Goal: Information Seeking & Learning: Compare options

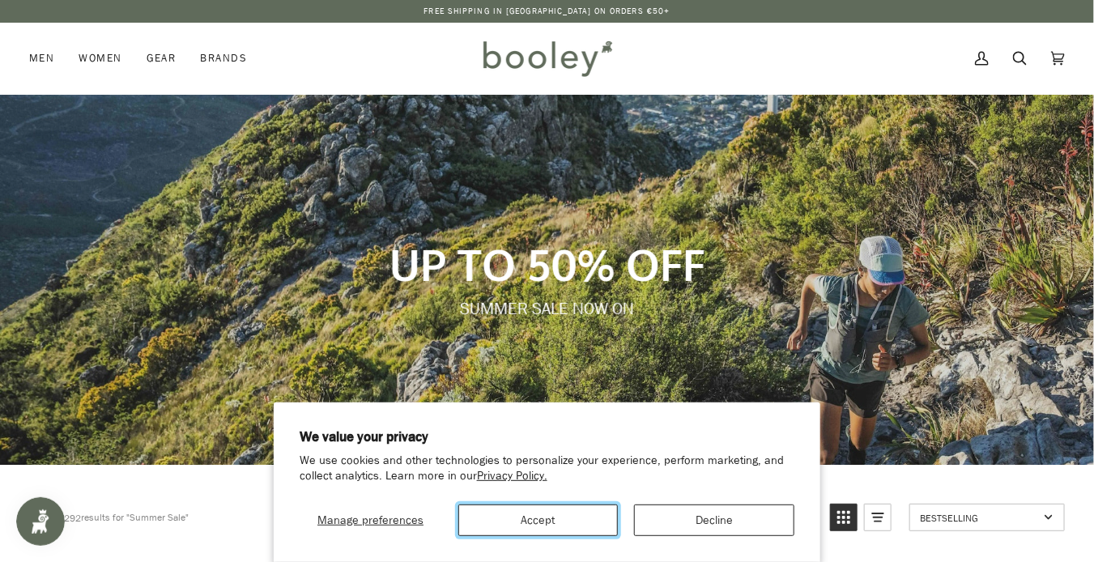
click at [548, 525] on button "Accept" at bounding box center [538, 520] width 160 height 32
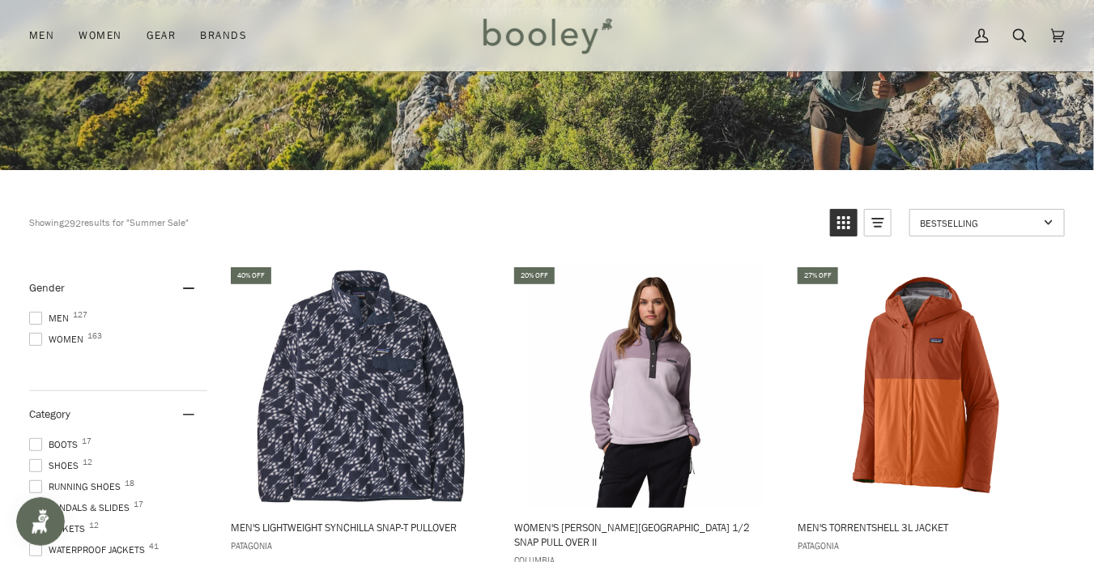
scroll to position [303, 0]
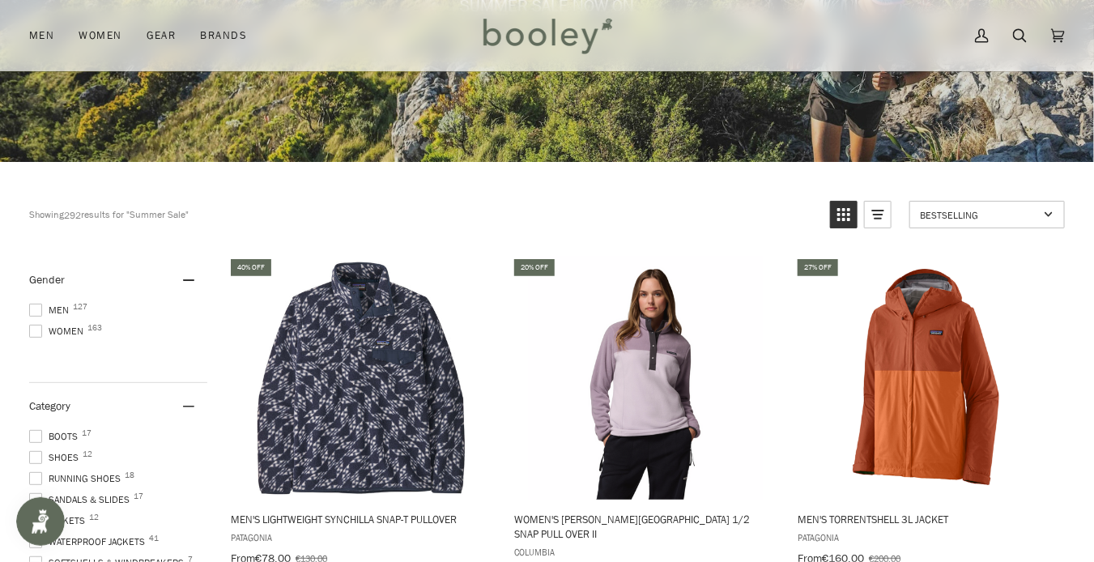
click at [34, 308] on span at bounding box center [35, 310] width 13 height 13
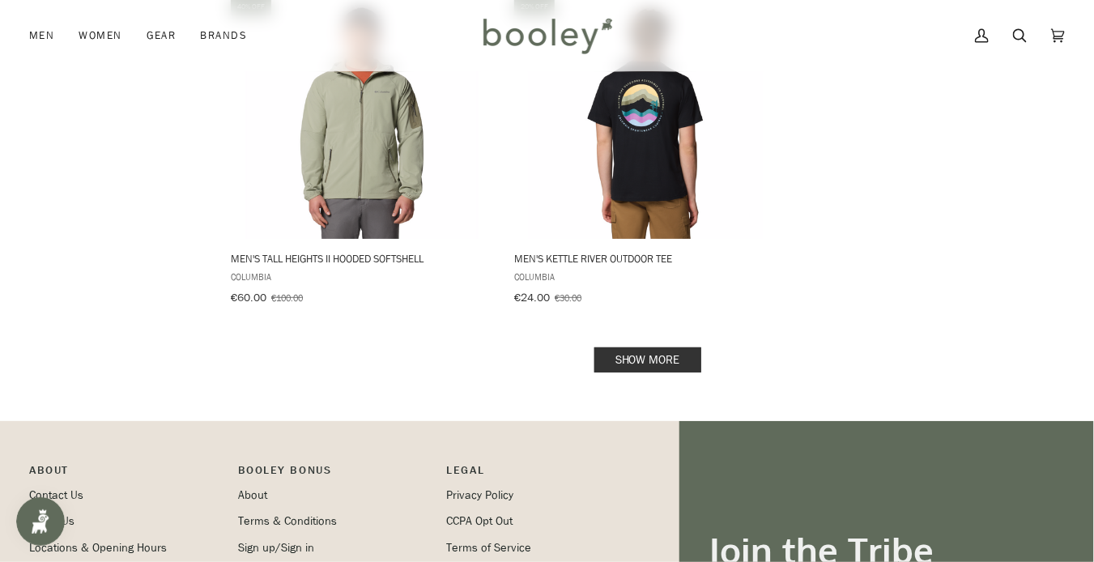
scroll to position [2744, 0]
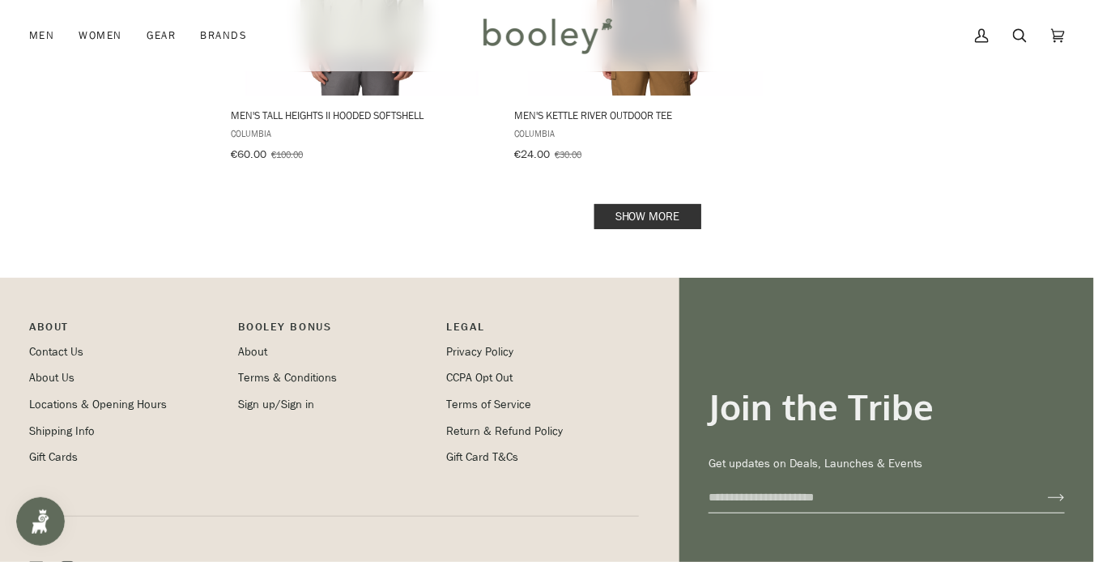
click at [627, 207] on link "Show more" at bounding box center [647, 216] width 107 height 25
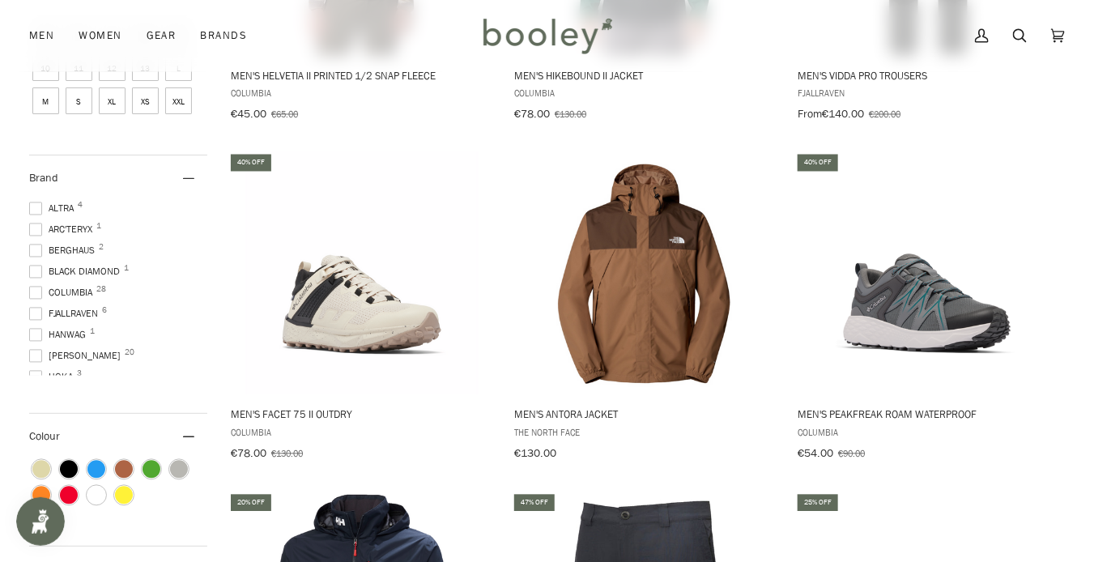
scroll to position [1166, 0]
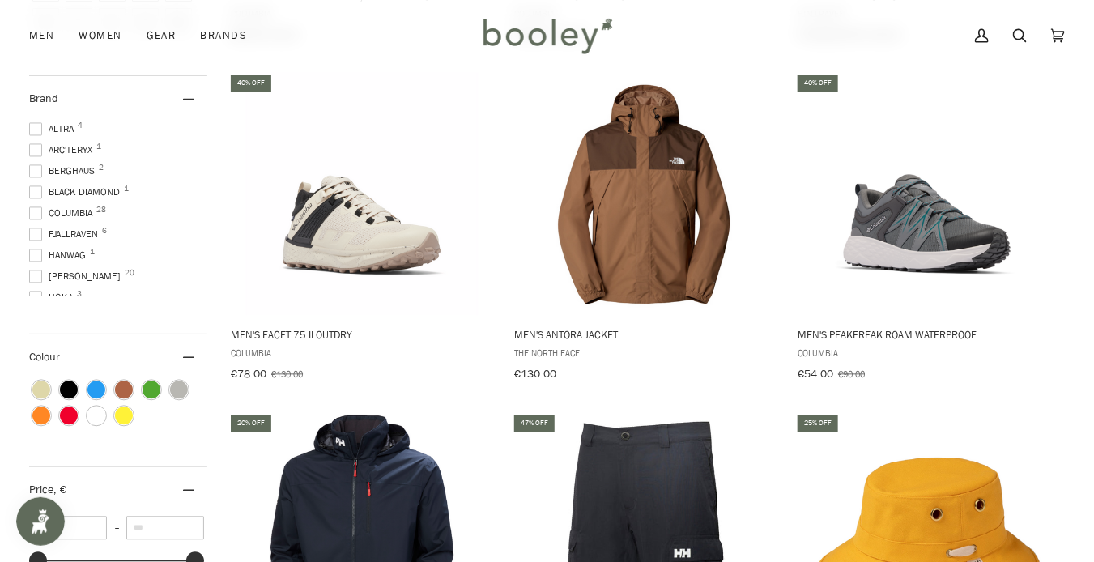
click at [194, 255] on label "Hanwag 1" at bounding box center [118, 256] width 178 height 15
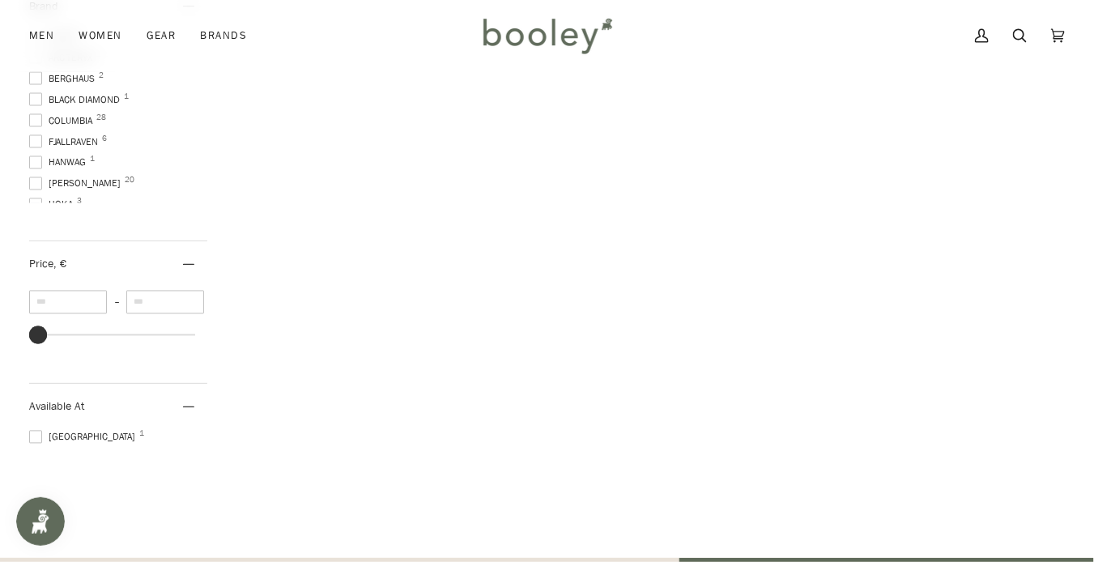
scroll to position [1047, 0]
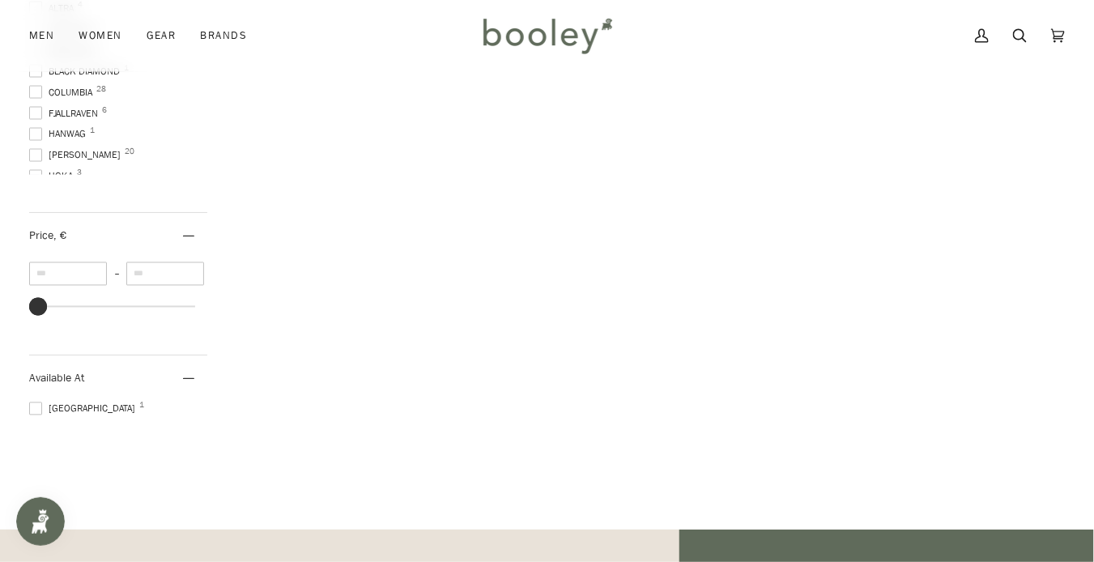
click at [34, 128] on span at bounding box center [35, 134] width 13 height 13
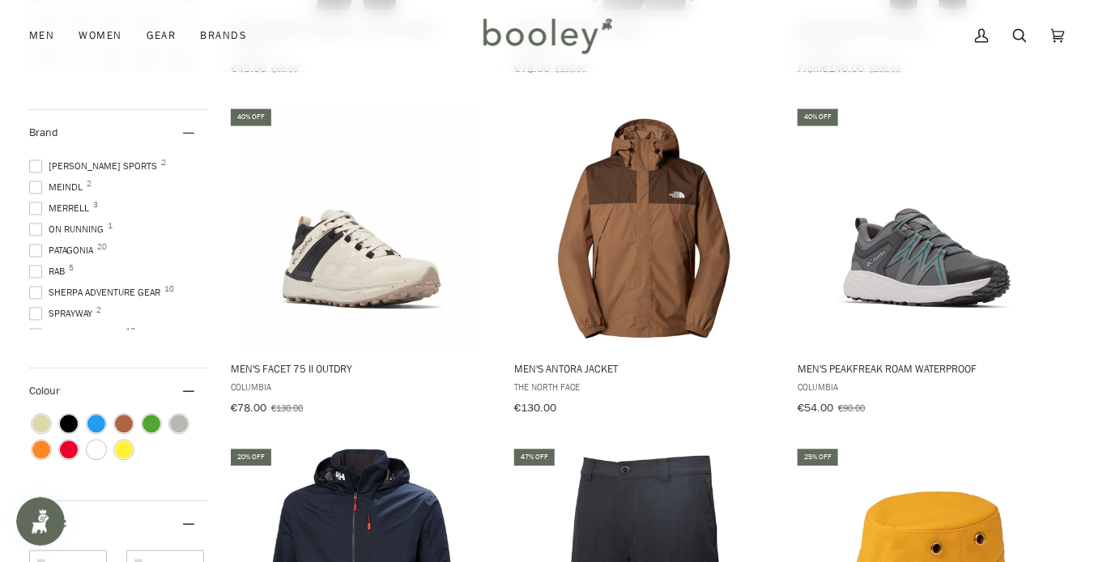
scroll to position [228, 0]
click at [39, 244] on span at bounding box center [35, 250] width 13 height 13
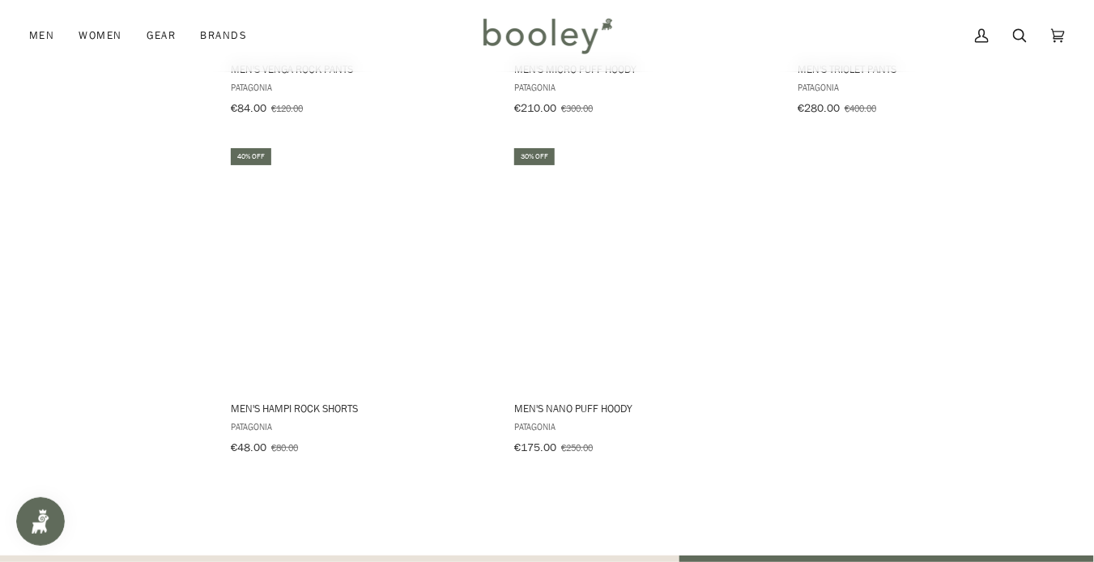
scroll to position [2449, 0]
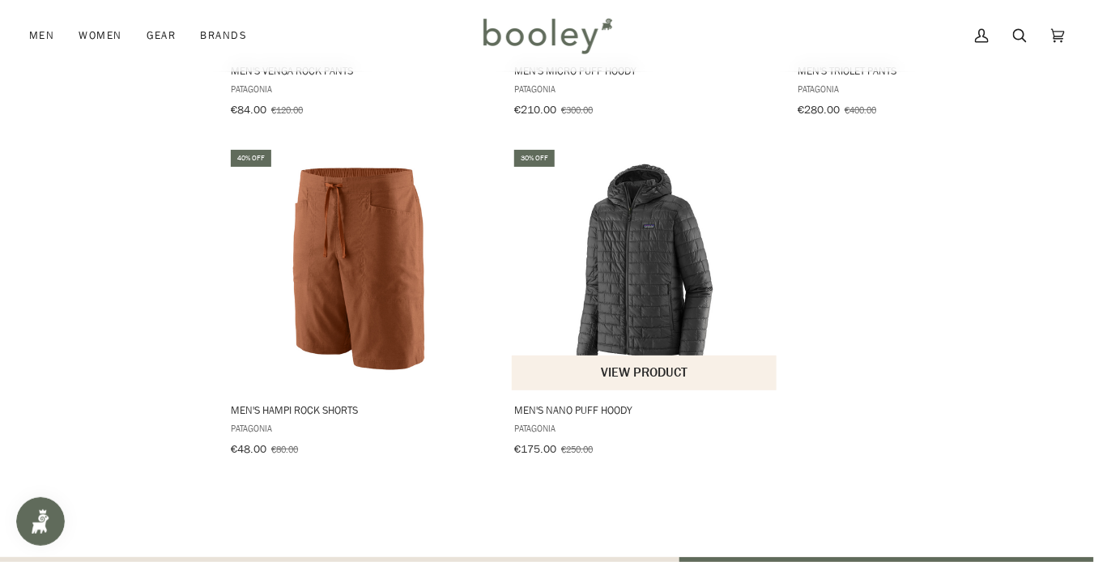
click at [641, 279] on img "Men's Nano Puff Hoody" at bounding box center [645, 268] width 243 height 243
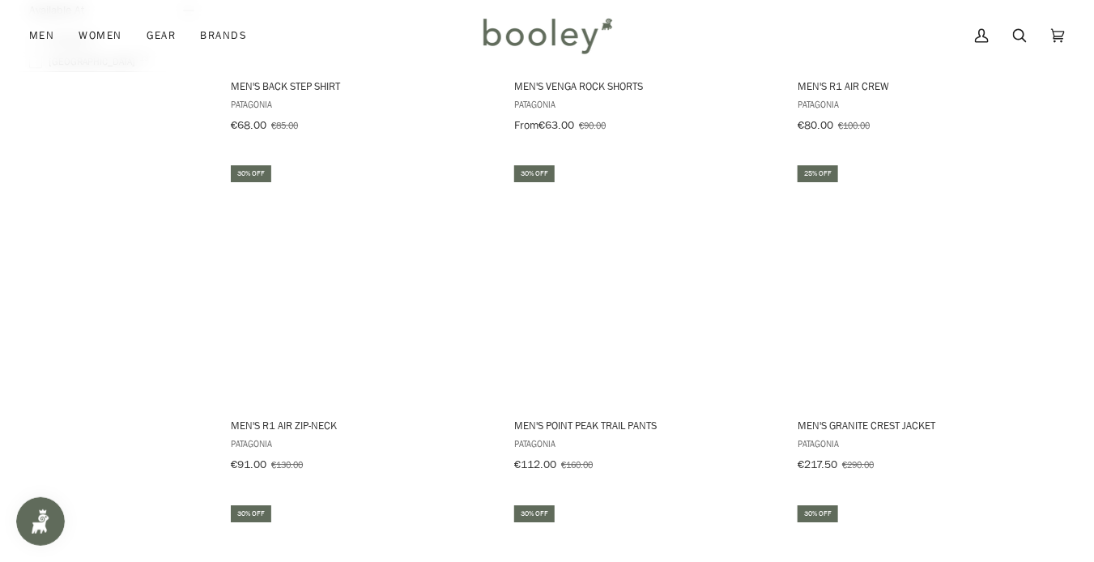
scroll to position [1755, 0]
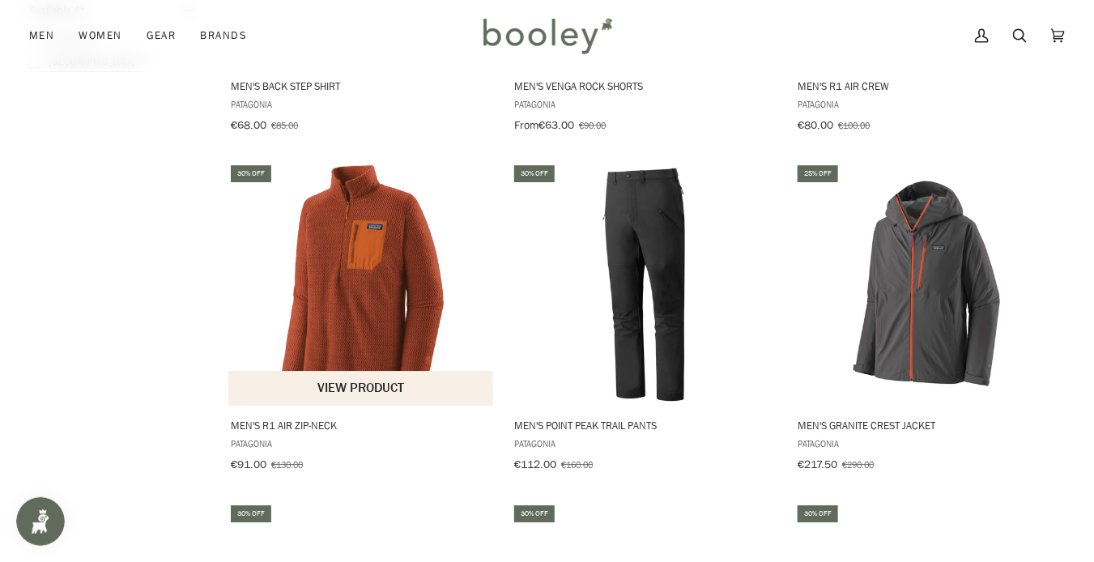
click at [272, 419] on span "Men's R1 Air Zip-Neck" at bounding box center [361, 425] width 261 height 15
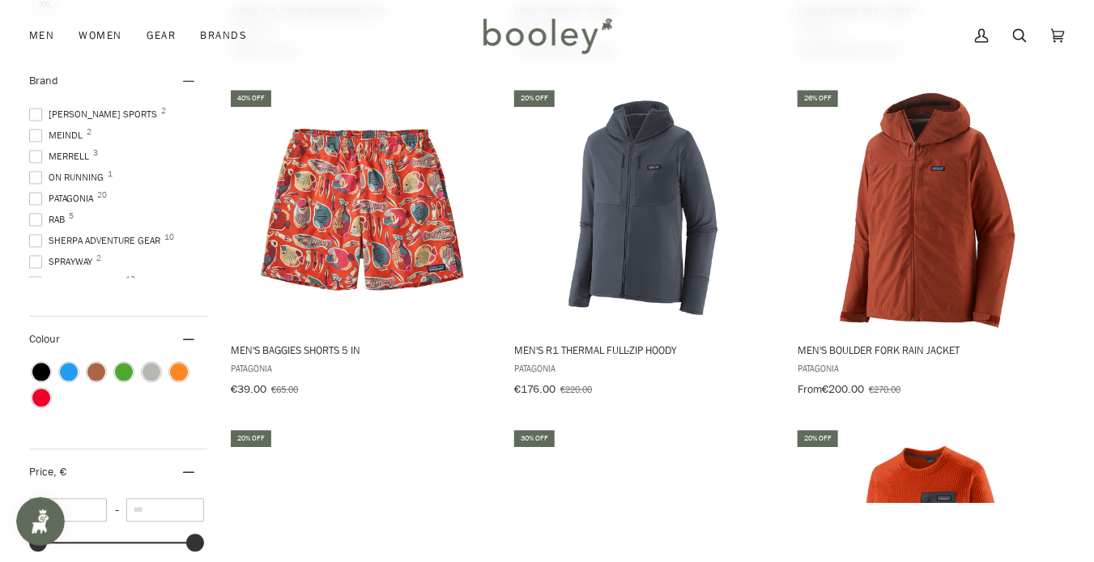
scroll to position [1154, 0]
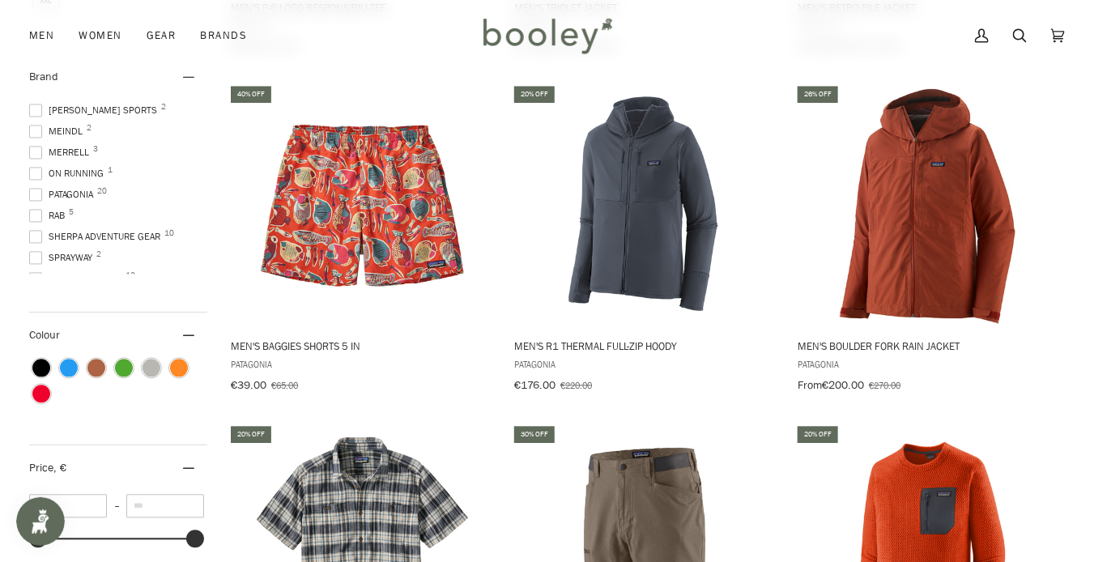
click at [34, 189] on span at bounding box center [35, 195] width 13 height 13
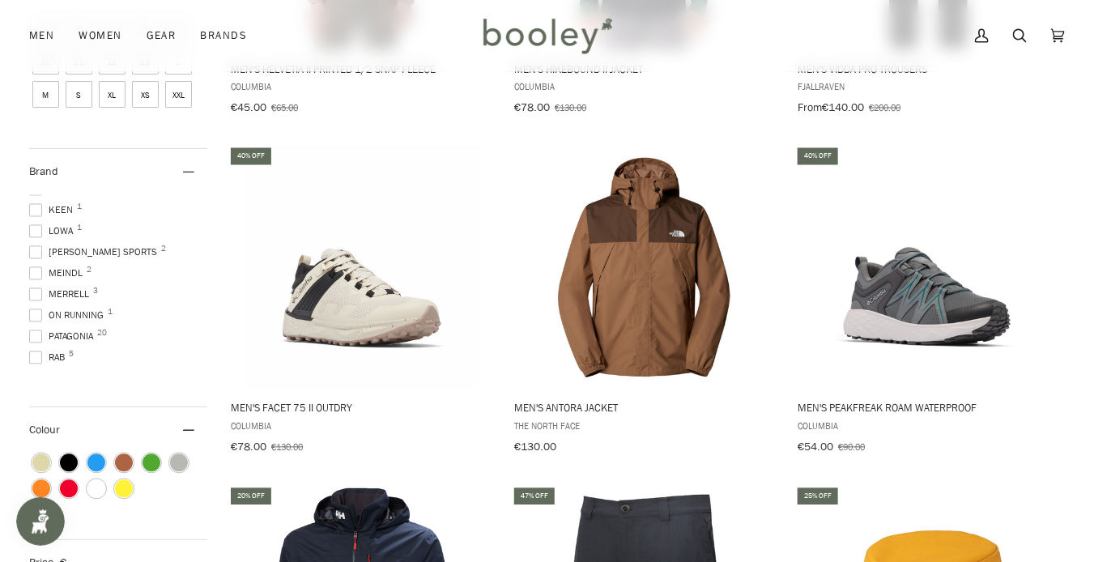
scroll to position [198, 0]
click at [39, 314] on span at bounding box center [35, 320] width 13 height 13
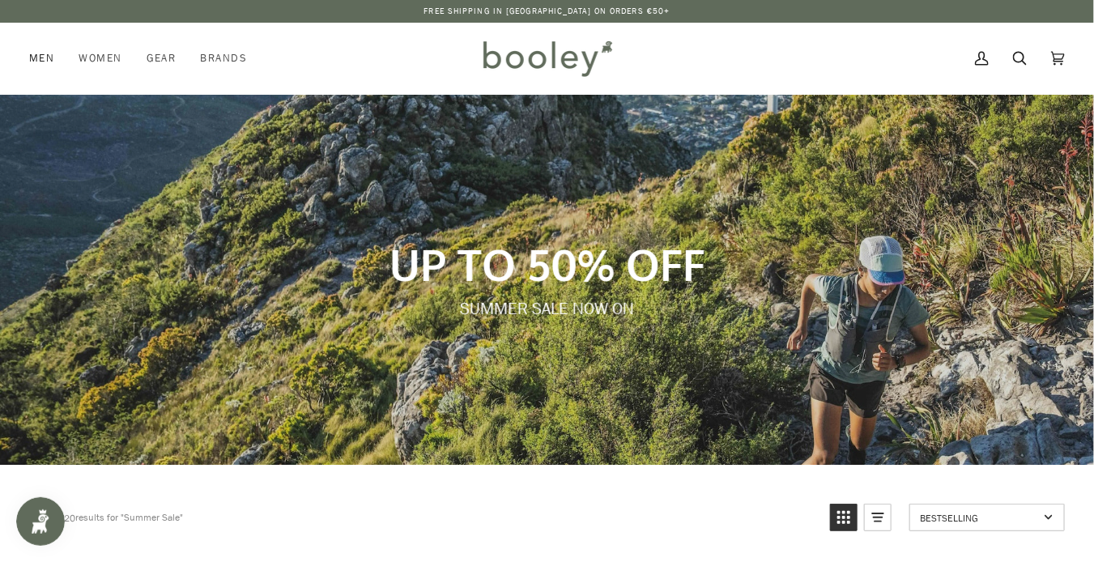
click at [39, 54] on link "Men" at bounding box center [47, 58] width 37 height 71
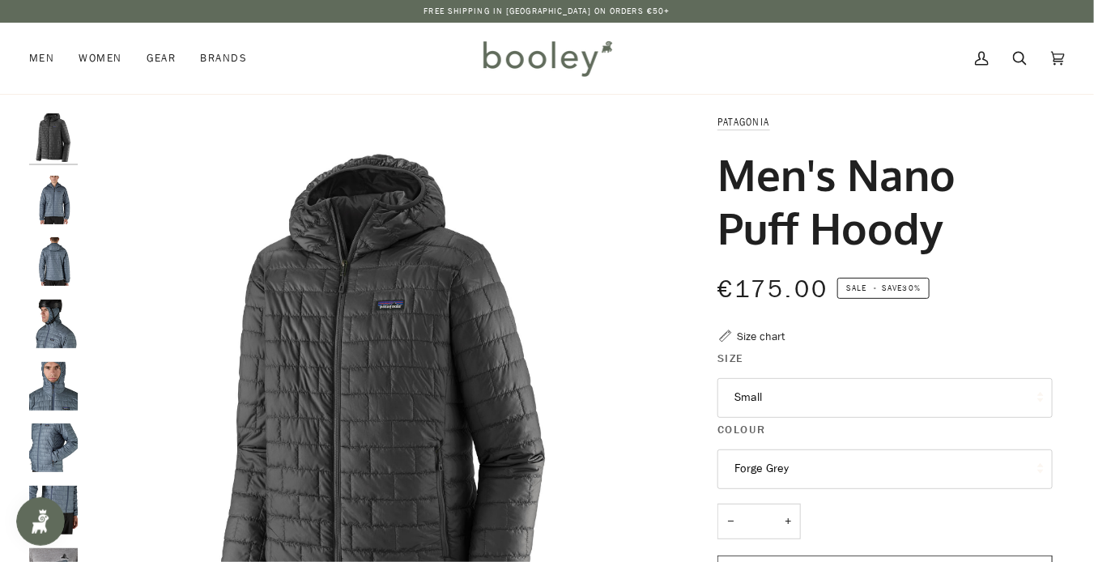
click at [791, 402] on button "Small" at bounding box center [884, 398] width 335 height 40
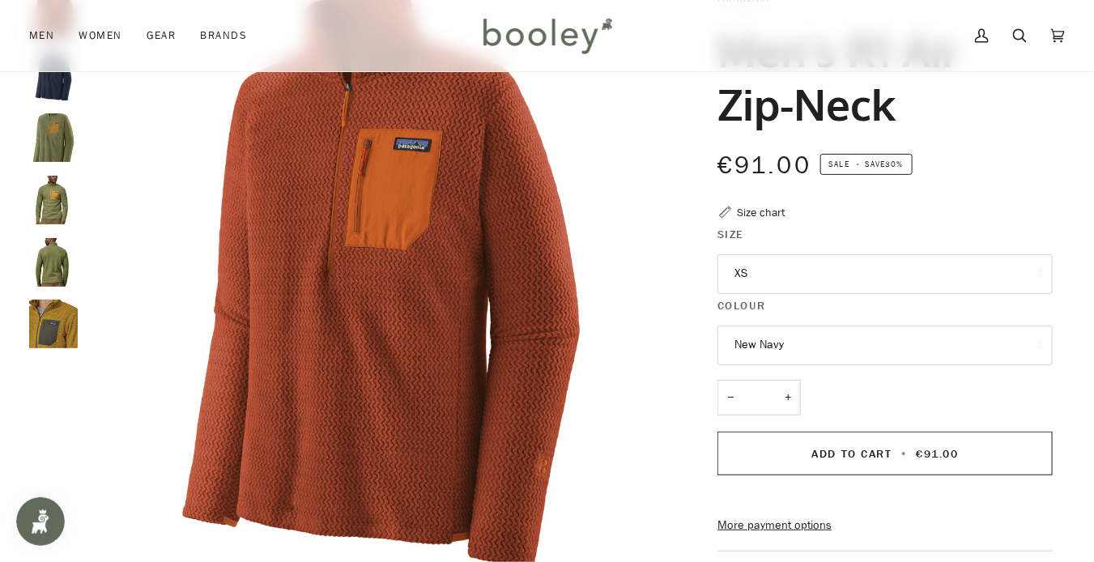
scroll to position [137, 0]
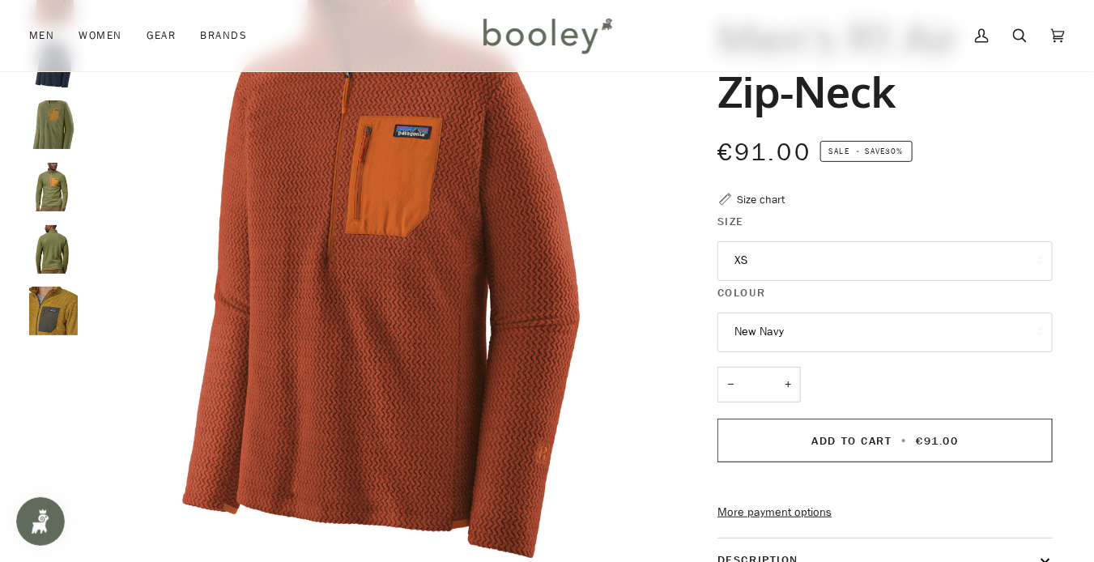
click at [792, 334] on button "New Navy" at bounding box center [884, 332] width 335 height 40
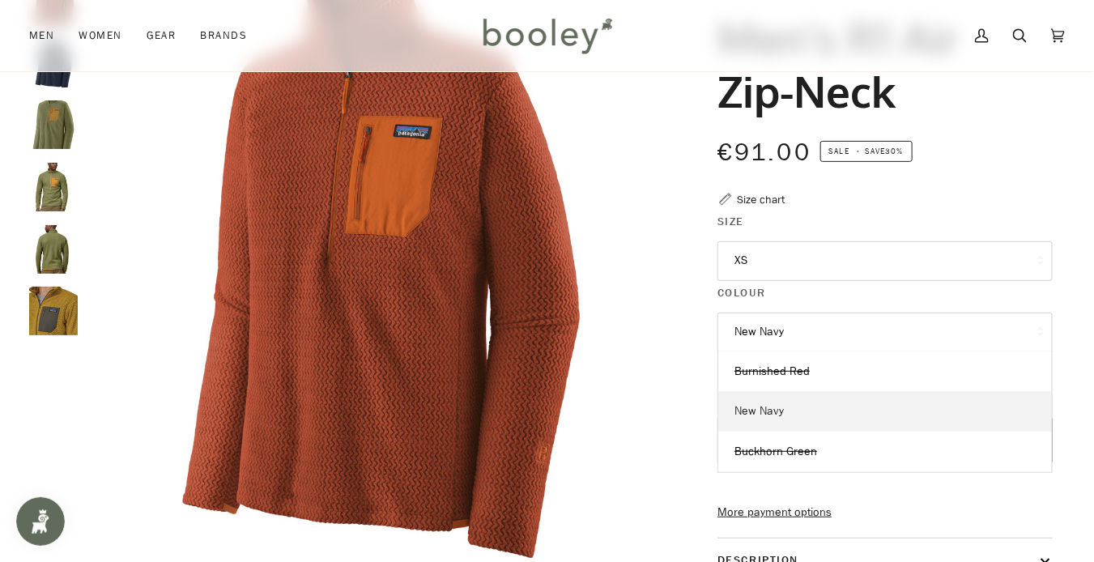
click at [777, 410] on span "New Navy" at bounding box center [758, 410] width 49 height 15
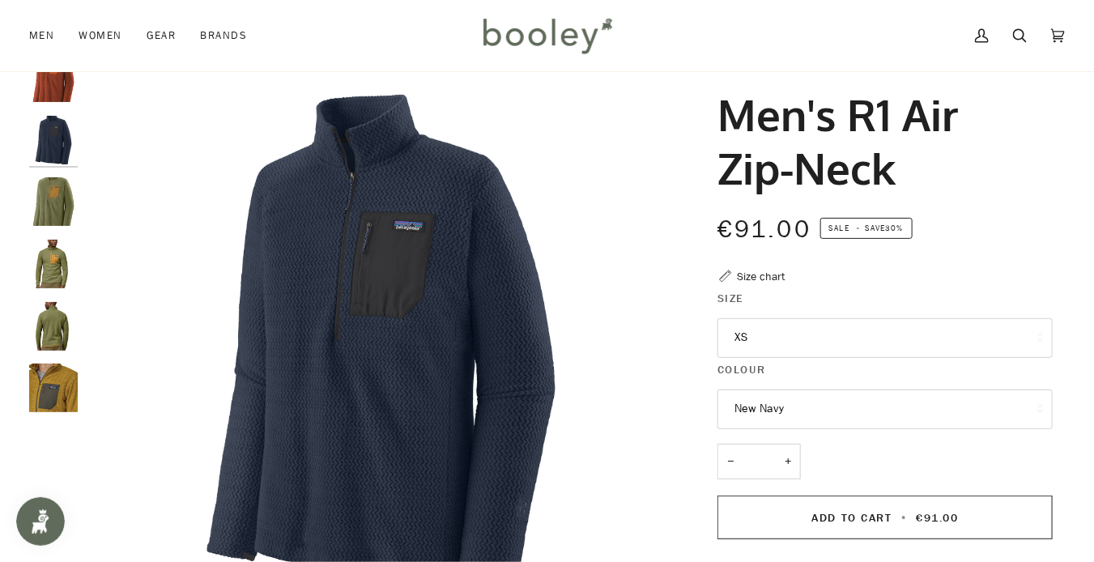
scroll to position [39, 0]
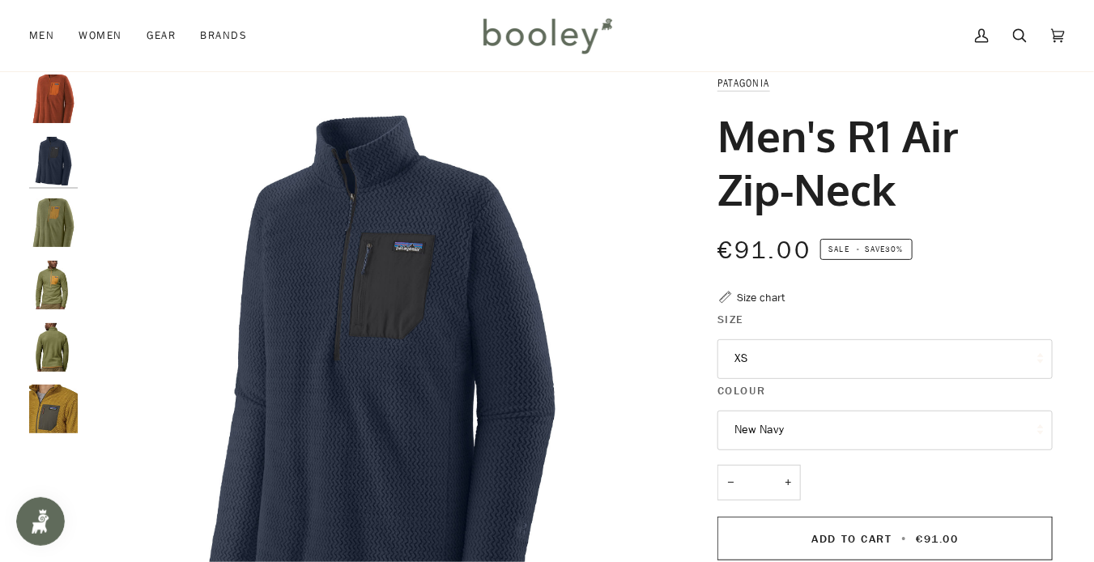
click at [836, 359] on button "XS" at bounding box center [884, 359] width 335 height 40
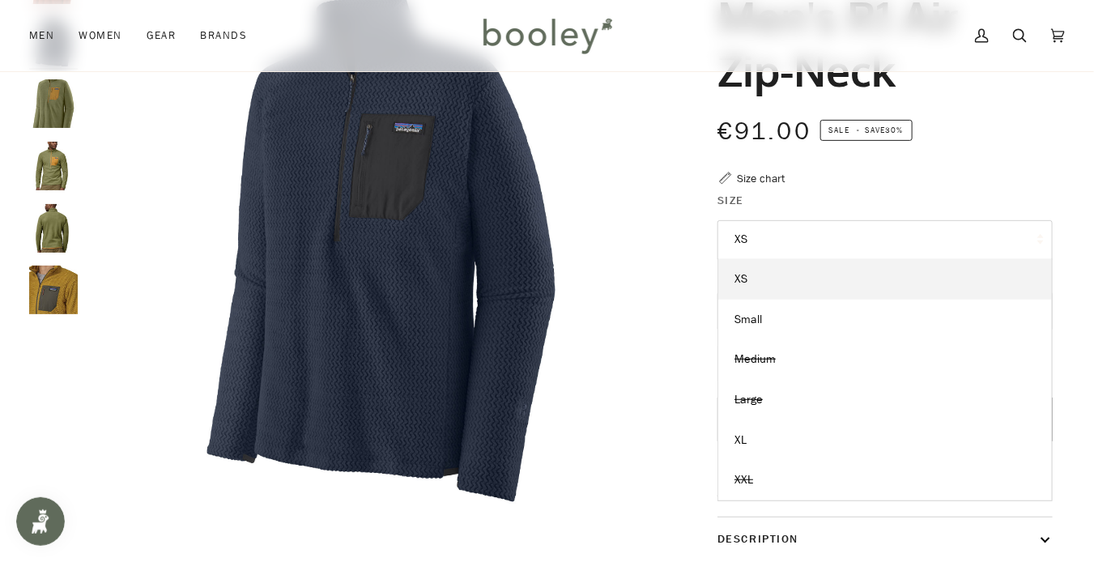
scroll to position [164, 0]
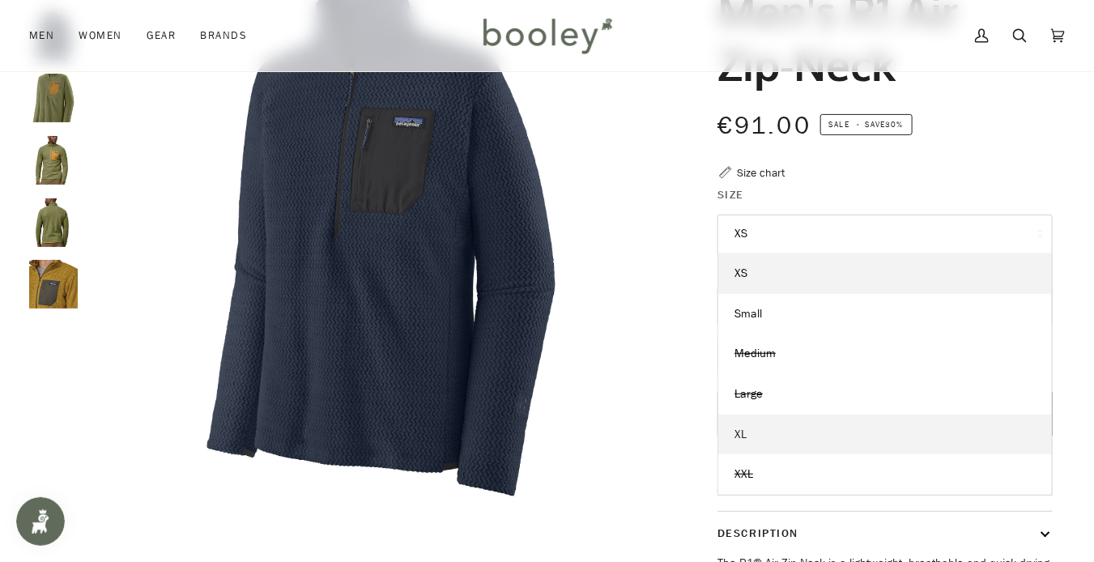
click at [774, 441] on link "XL" at bounding box center [884, 434] width 333 height 40
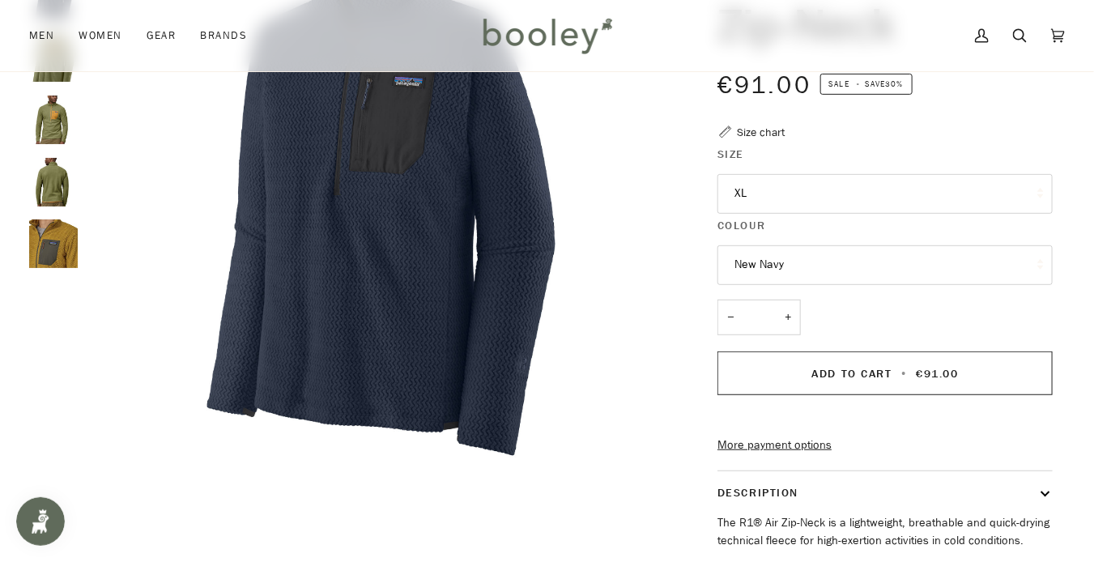
scroll to position [138, 0]
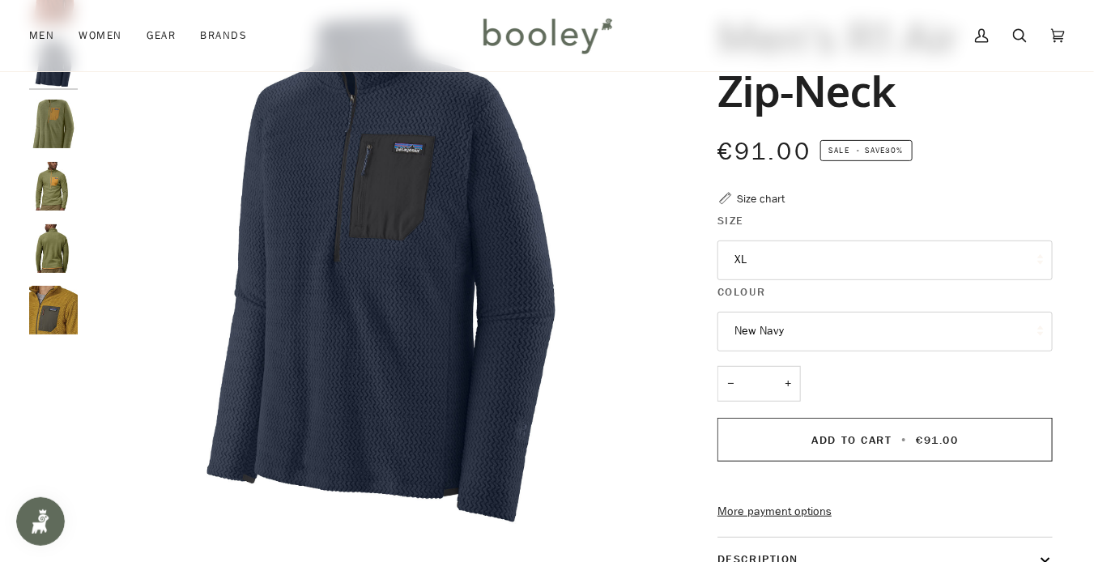
click at [874, 258] on button "XL" at bounding box center [884, 260] width 335 height 40
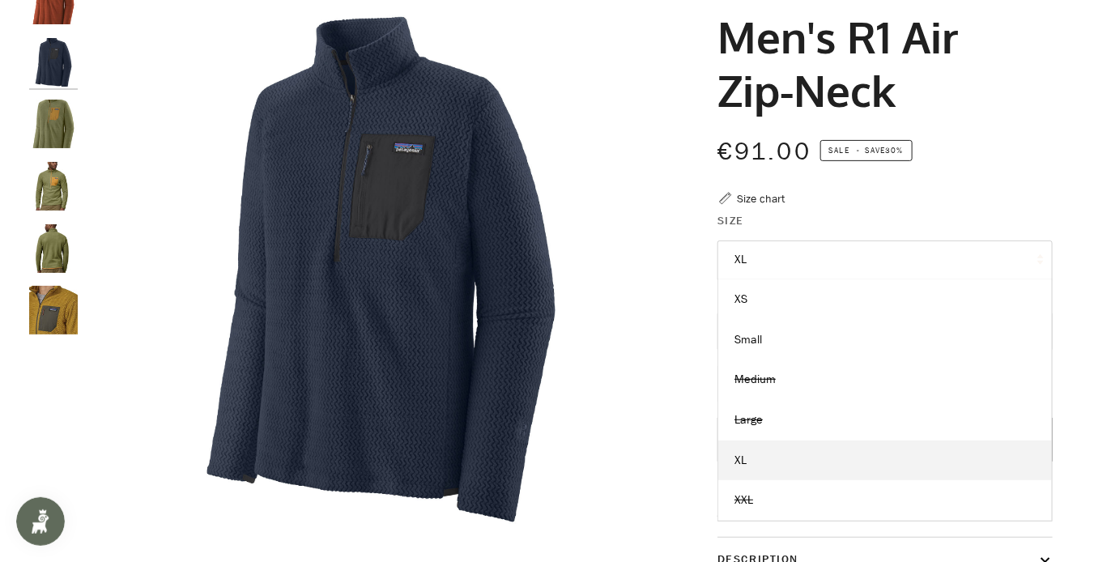
scroll to position [0, 0]
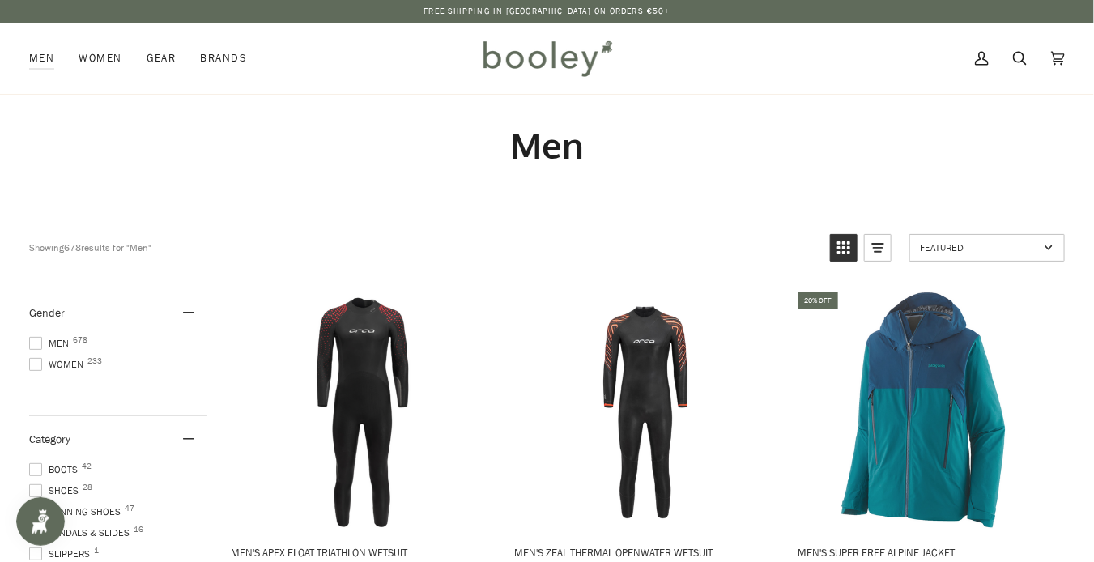
click at [36, 341] on span at bounding box center [35, 343] width 13 height 13
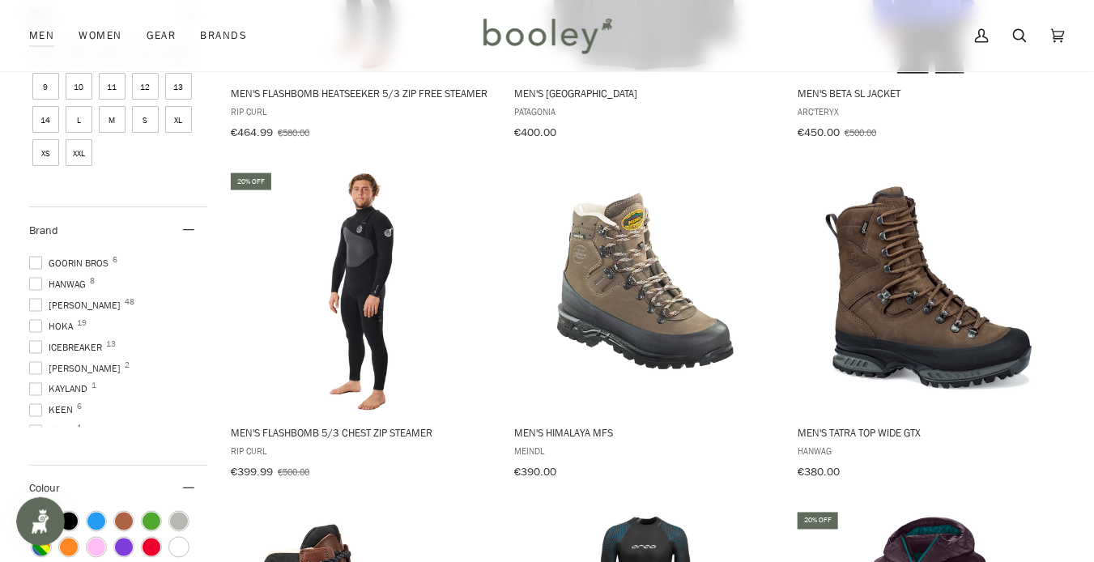
scroll to position [357, 0]
click at [131, 401] on label "Lowa 1" at bounding box center [118, 408] width 178 height 15
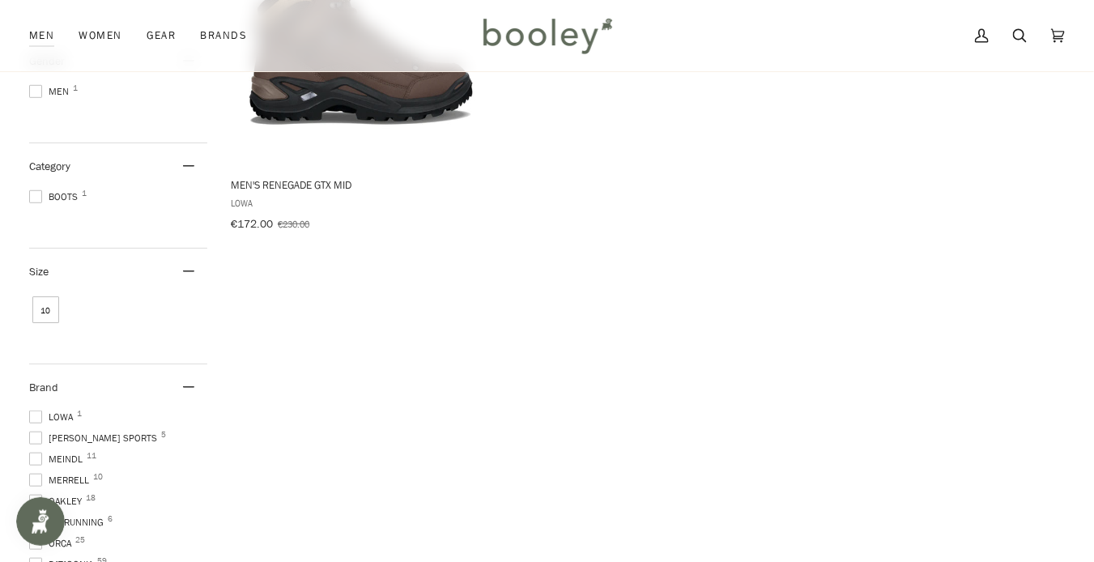
scroll to position [502, 0]
click at [37, 414] on span at bounding box center [35, 420] width 13 height 13
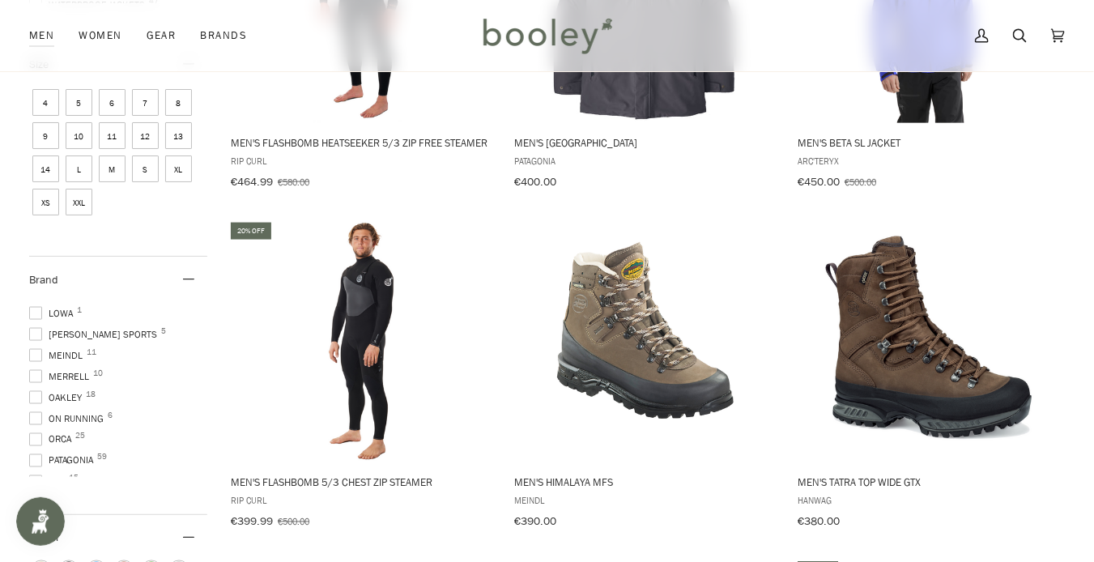
scroll to position [772, 0]
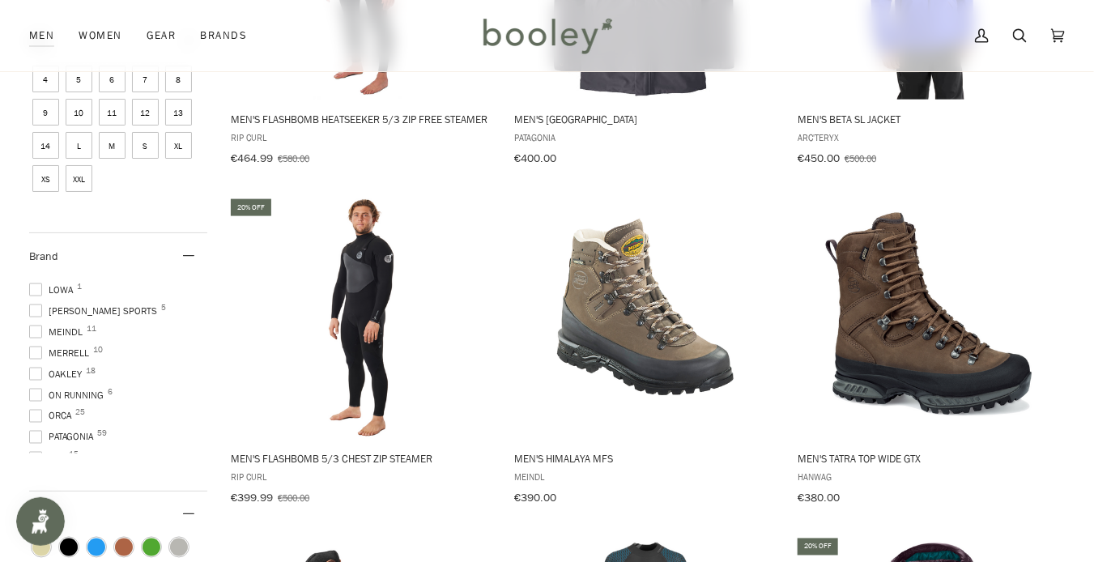
click at [37, 431] on span at bounding box center [35, 437] width 13 height 13
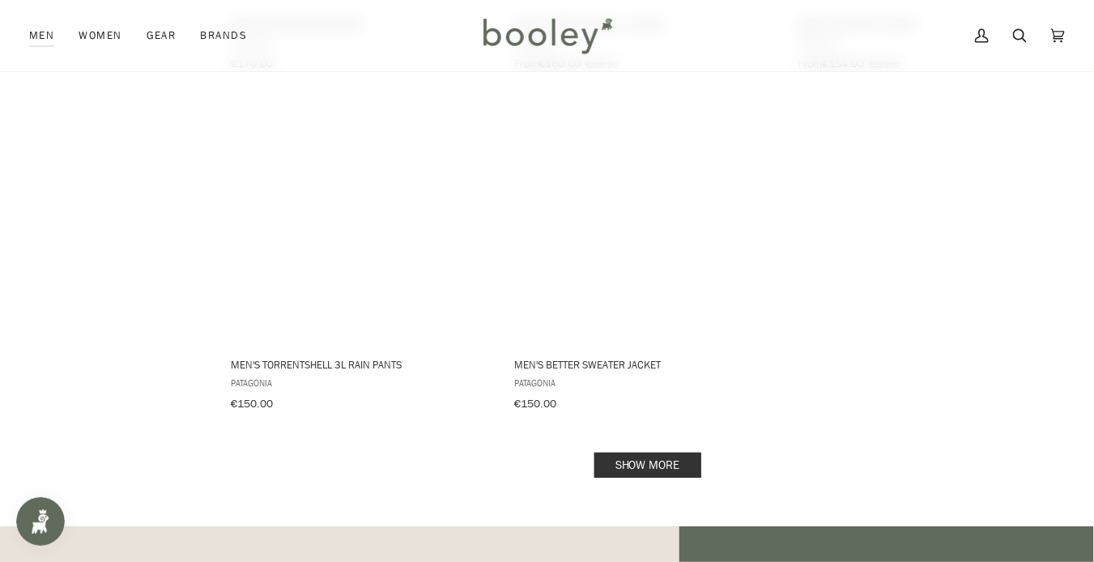
scroll to position [2228, 0]
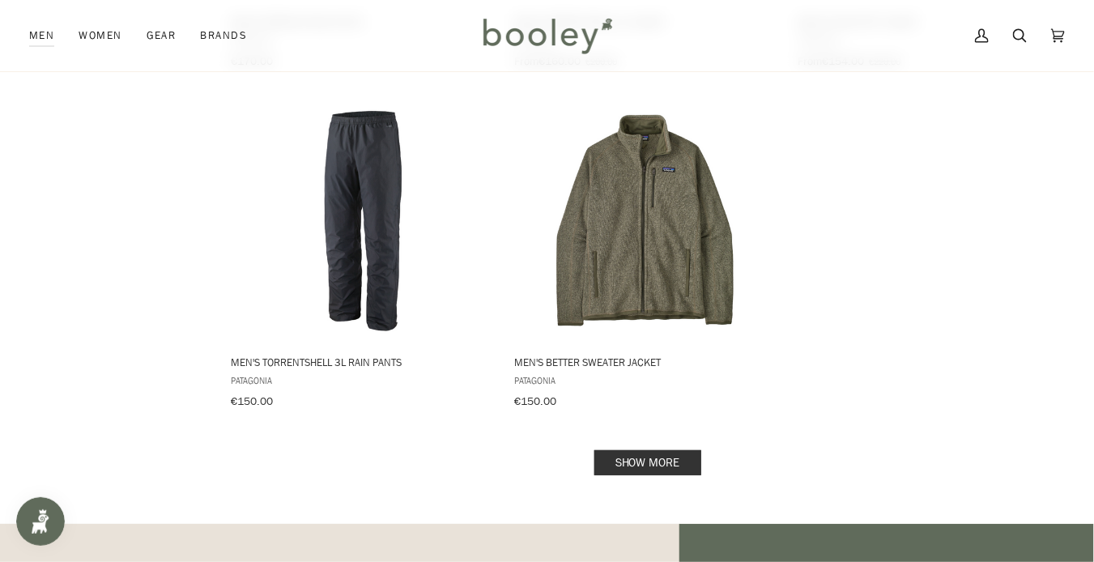
click at [637, 450] on link "Show more" at bounding box center [647, 462] width 107 height 25
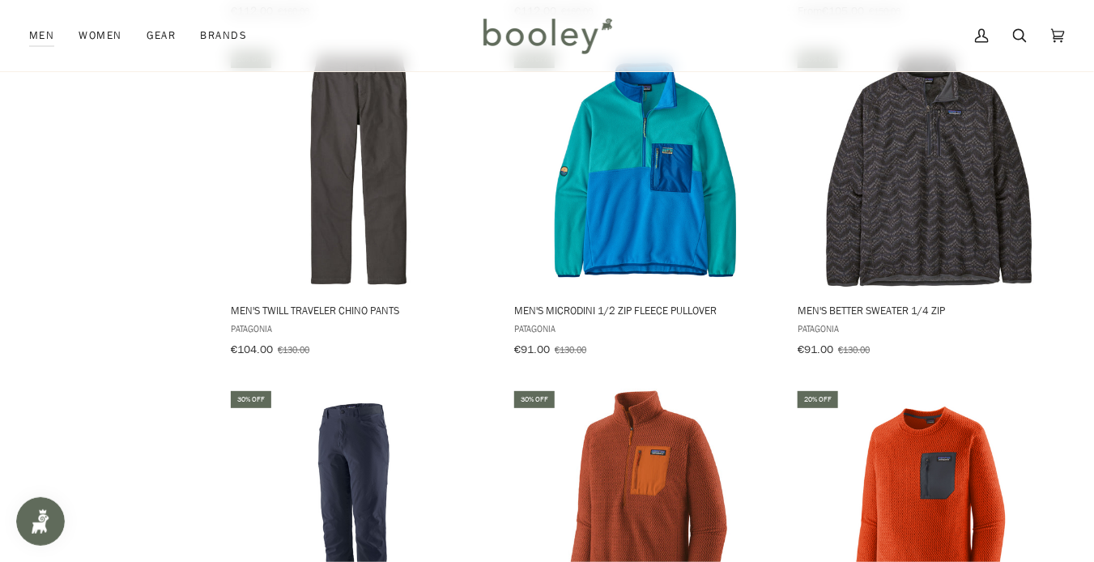
scroll to position [3295, 0]
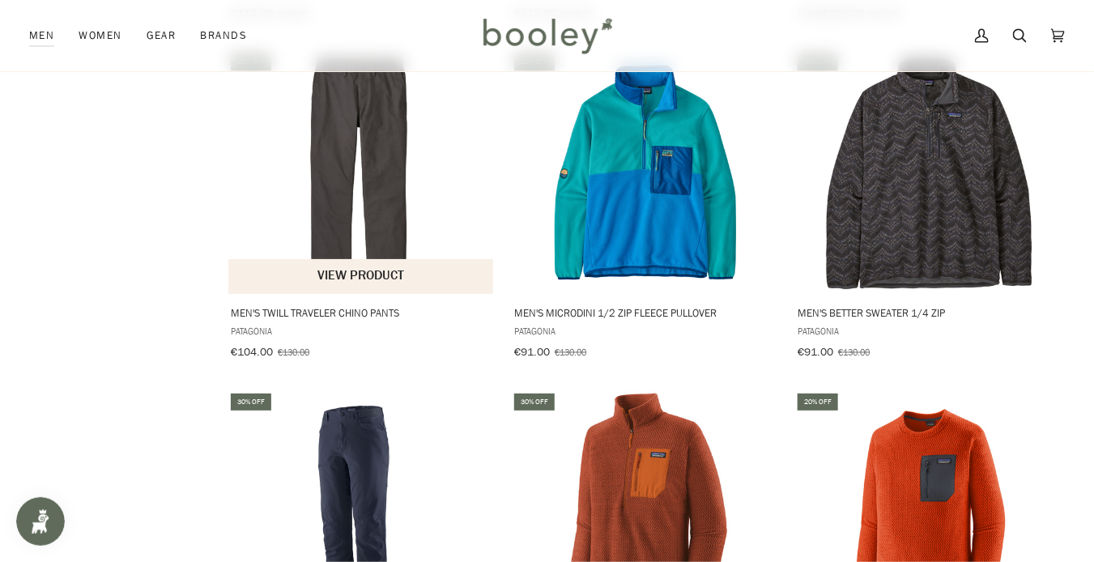
click at [266, 325] on span "Patagonia" at bounding box center [361, 332] width 261 height 14
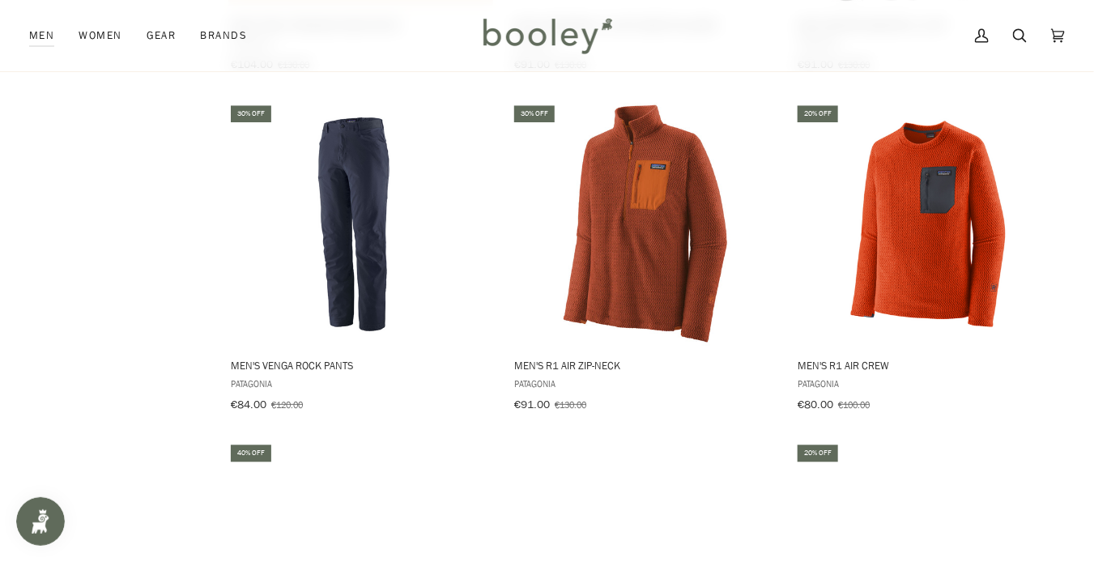
scroll to position [3583, 0]
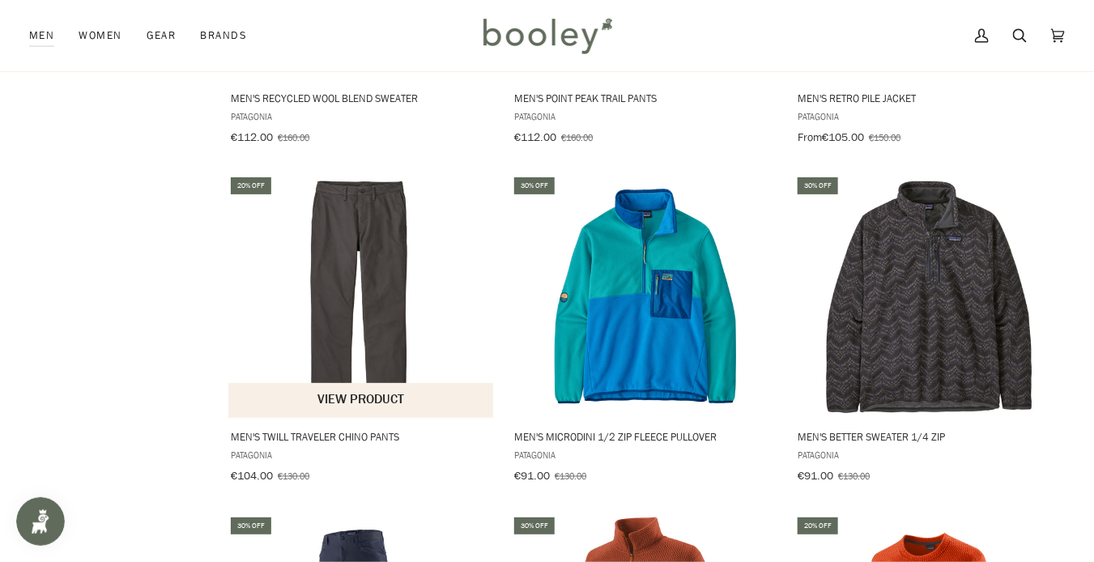
scroll to position [3170, 0]
